Goal: Transaction & Acquisition: Download file/media

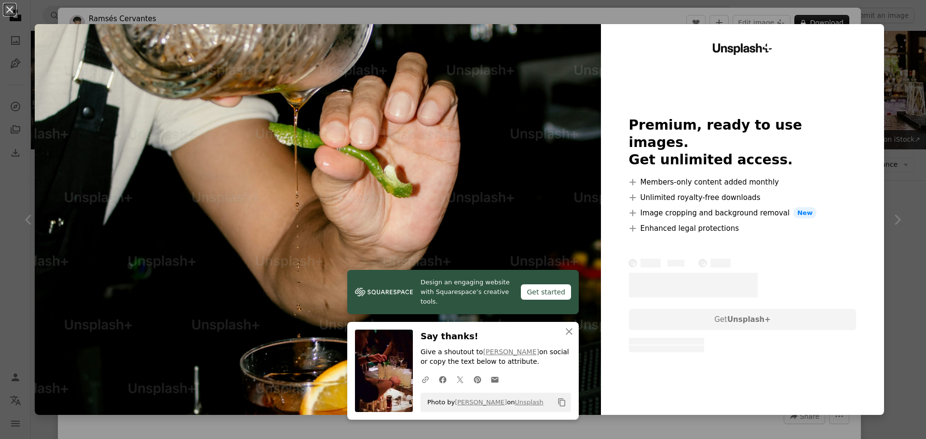
scroll to position [1109, 0]
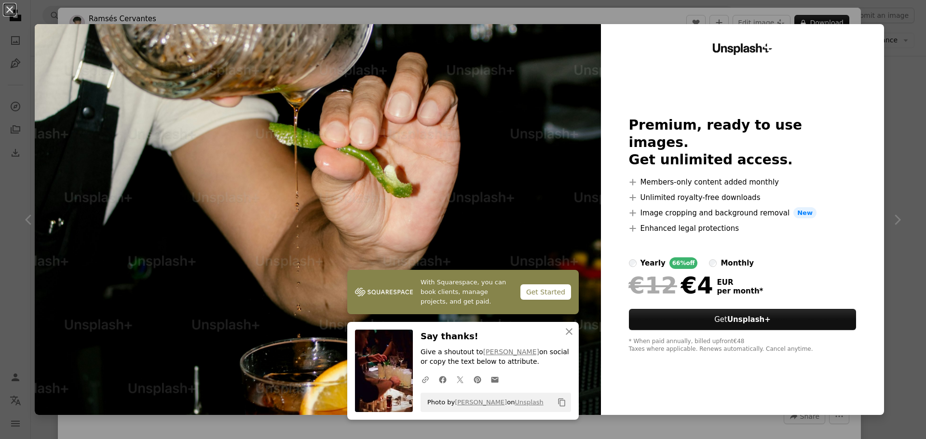
click at [901, 139] on div "An X shape With Squarespace, you can book clients, manage projects, and get pai…" at bounding box center [463, 219] width 926 height 439
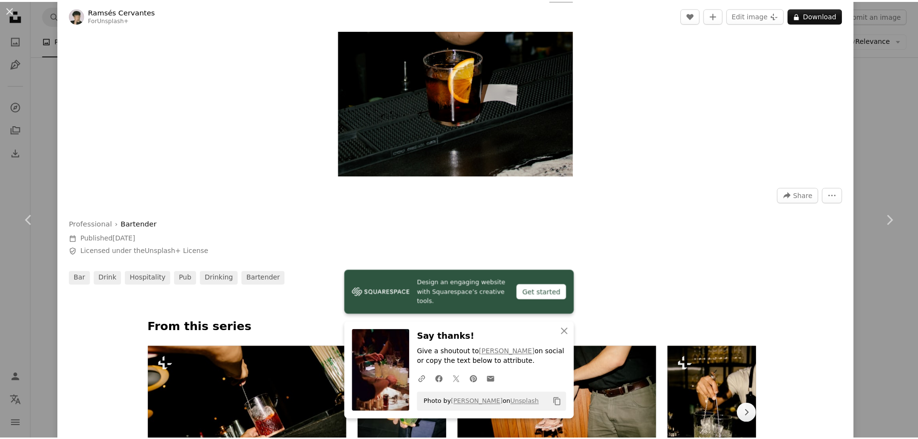
scroll to position [337, 0]
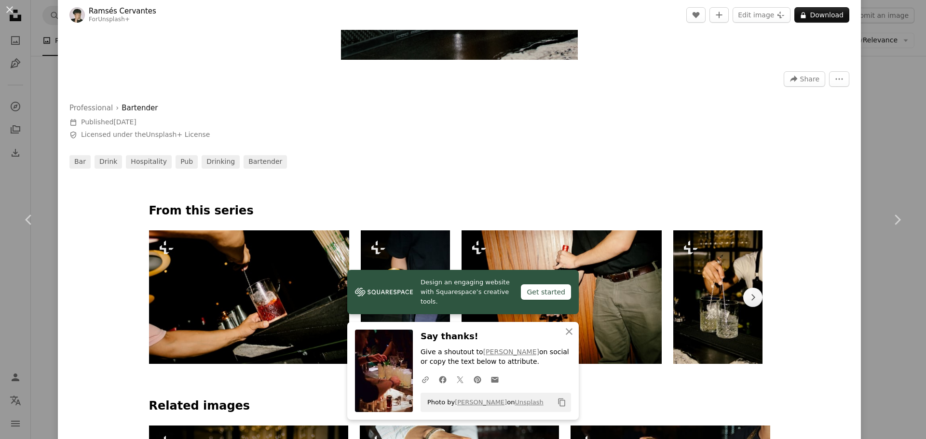
click at [869, 106] on div "An X shape Chevron left Chevron right Design an engaging website with Squarespa…" at bounding box center [463, 219] width 926 height 439
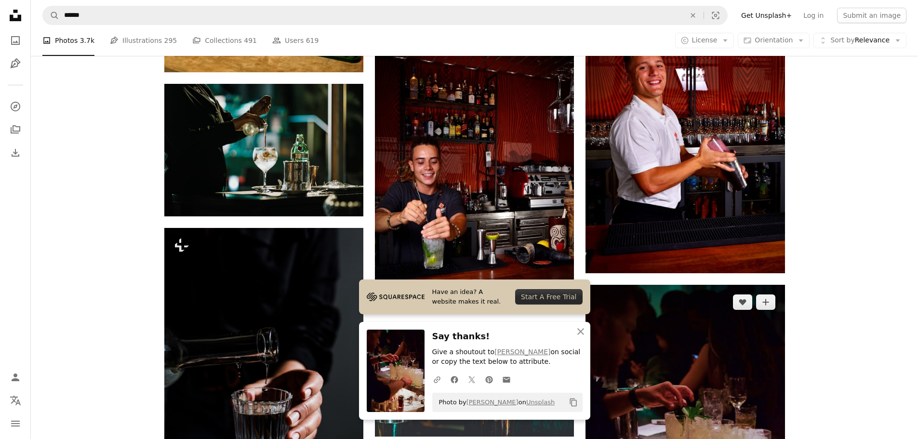
scroll to position [1446, 0]
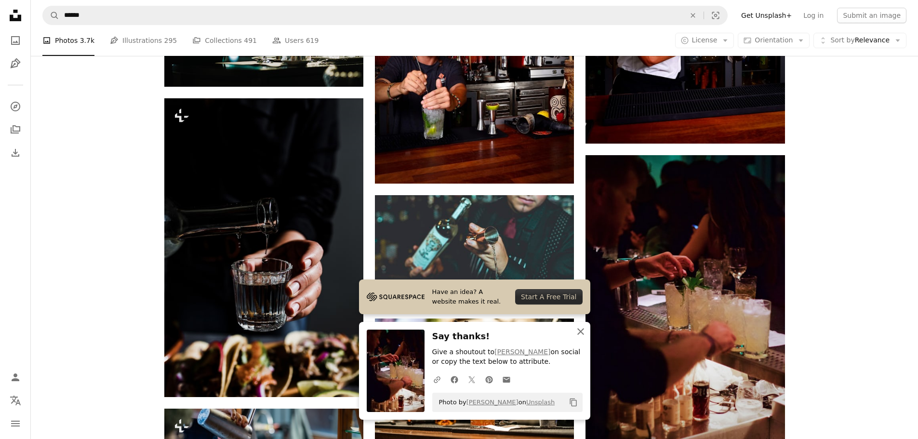
click at [586, 329] on icon "An X shape" at bounding box center [581, 332] width 12 height 12
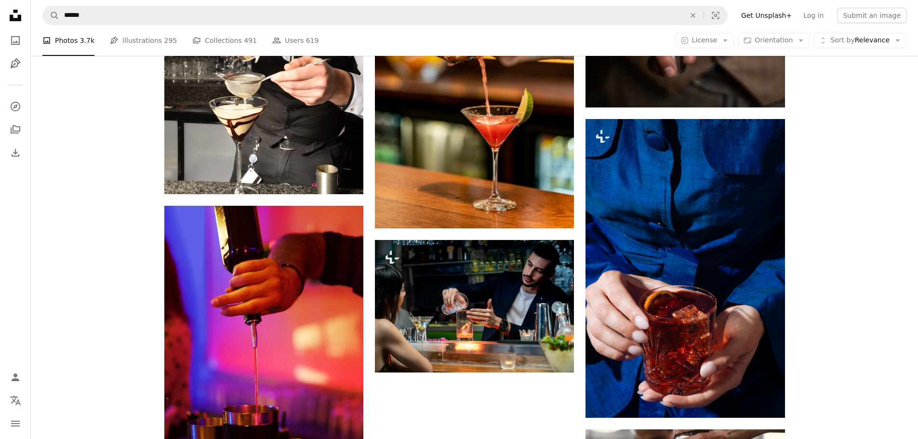
scroll to position [3134, 0]
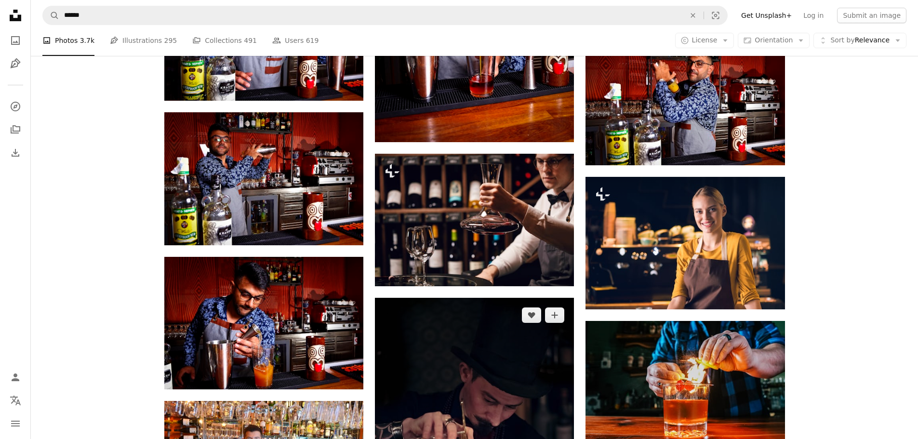
scroll to position [3760, 0]
